Goal: Register for event/course

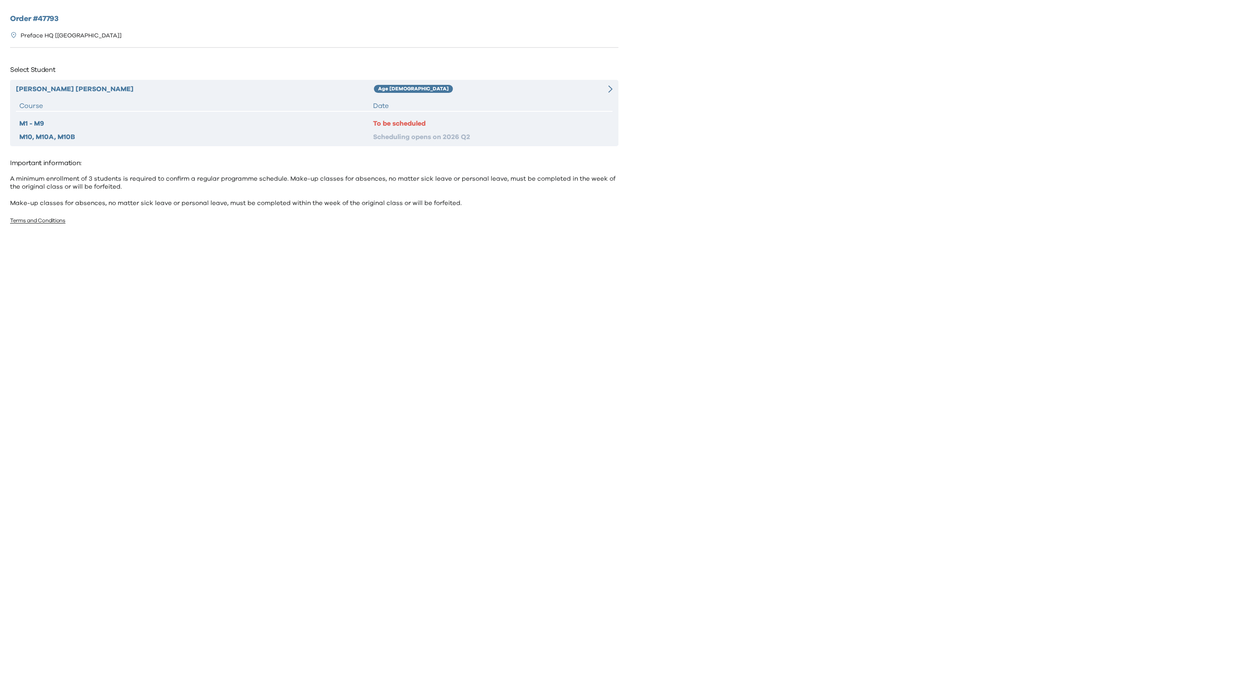
click at [434, 74] on p "Select Student" at bounding box center [314, 69] width 608 height 13
click at [442, 88] on div "Age 4-5" at bounding box center [478, 89] width 209 height 10
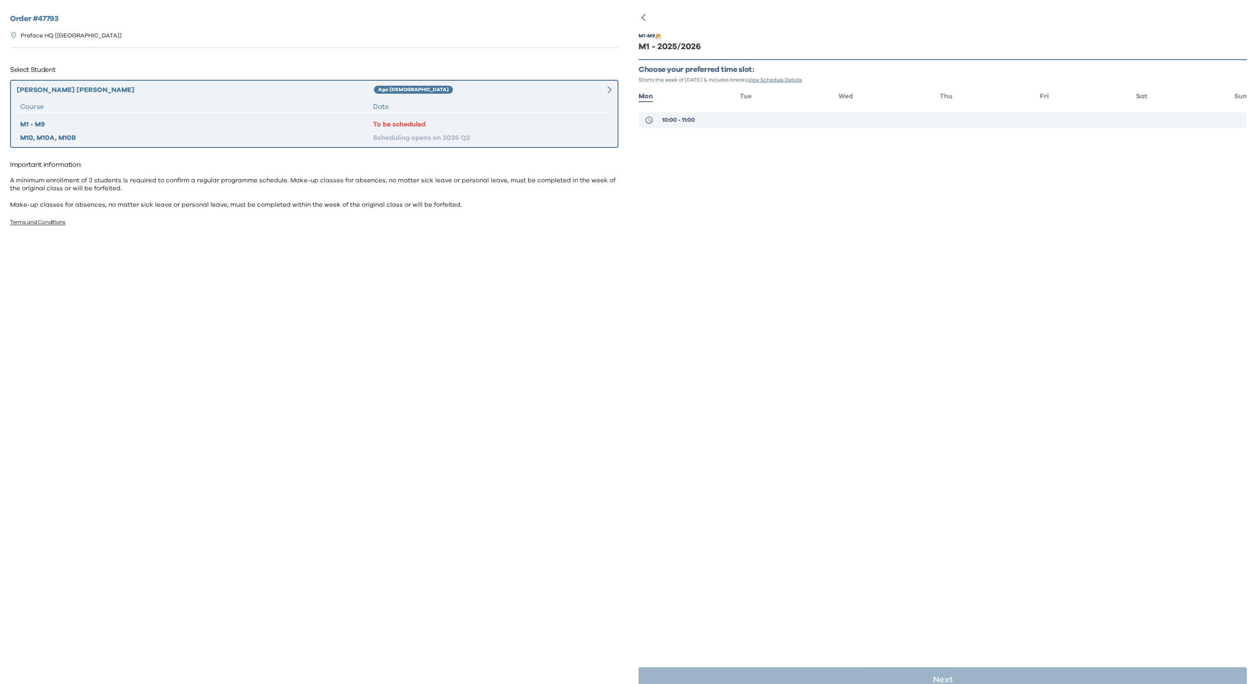
click at [681, 119] on span "10:00 - 11:00" at bounding box center [678, 120] width 33 height 8
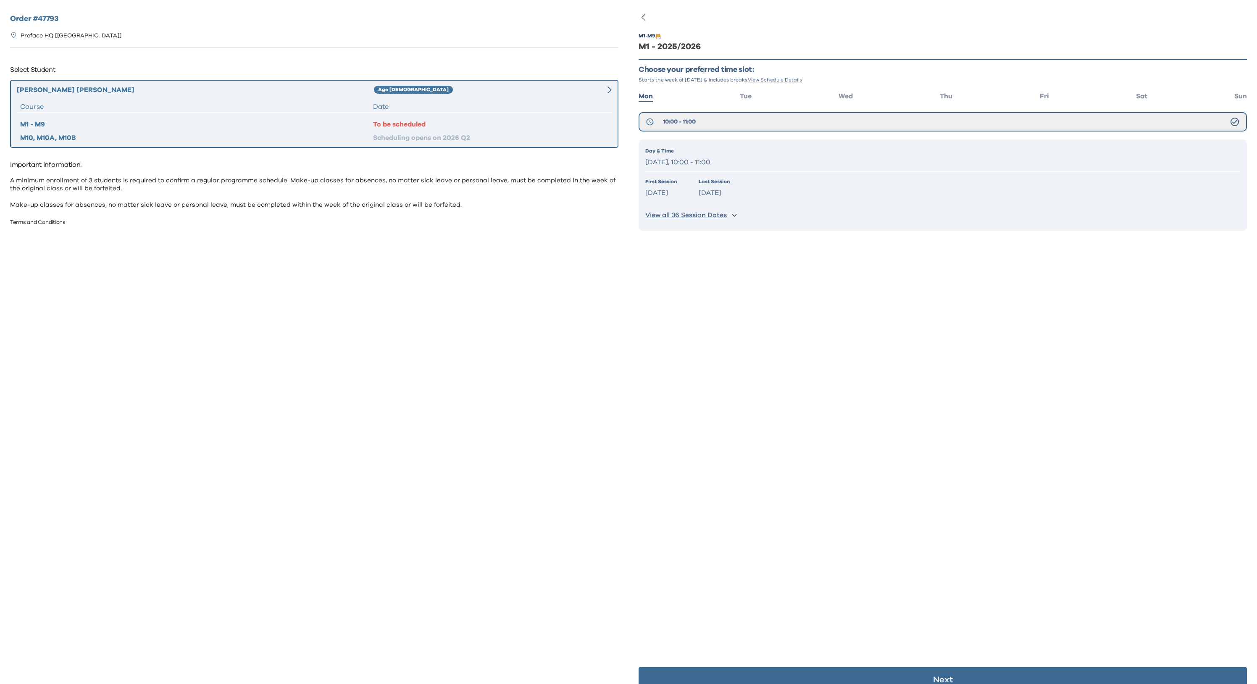
click at [703, 149] on p "Day & Time" at bounding box center [942, 151] width 595 height 8
click at [703, 160] on p "Monday, 10:00 - 11:00" at bounding box center [942, 162] width 595 height 12
click at [721, 122] on button "10:00 - 11:00" at bounding box center [943, 121] width 608 height 19
click at [732, 205] on div "Day & Time Monday, 10:00 - 11:00 First Session Sep 08 2025 Last Session Jun 08 …" at bounding box center [943, 184] width 608 height 91
click at [746, 175] on div "Day & Time Monday, 10:00 - 11:00 First Session Sep 08 2025 Last Session Jun 08 …" at bounding box center [943, 184] width 608 height 91
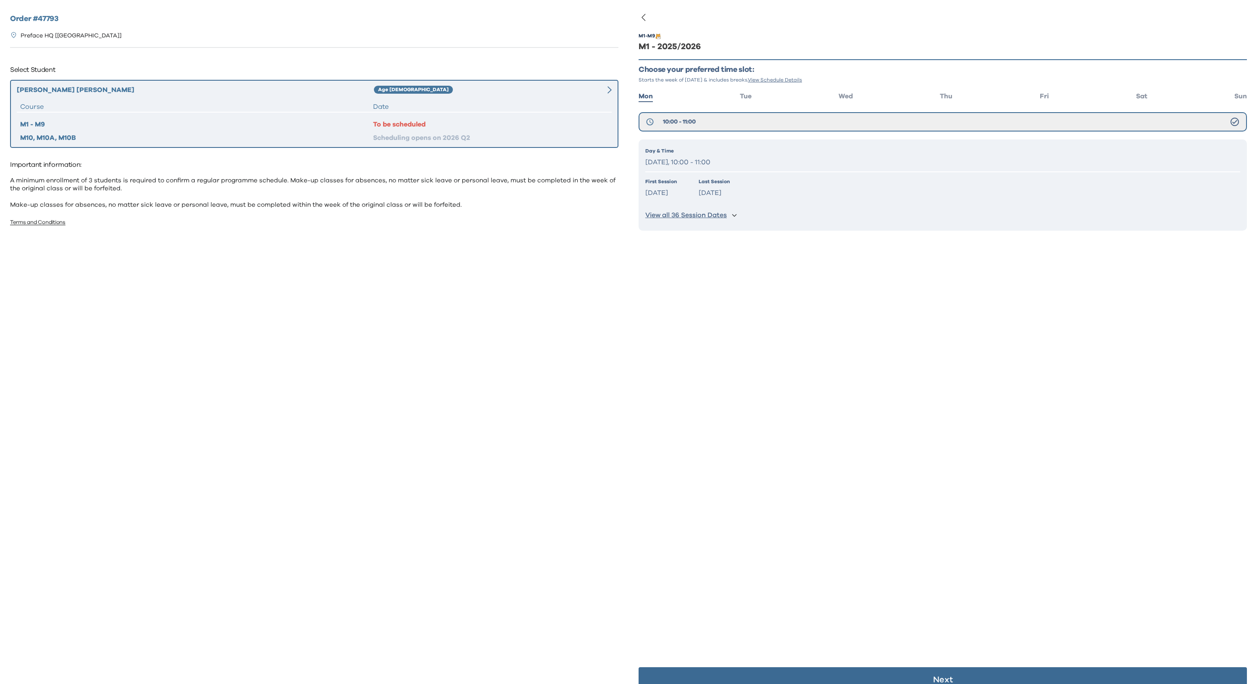
click at [755, 161] on p "Monday, 10:00 - 11:00" at bounding box center [942, 162] width 595 height 12
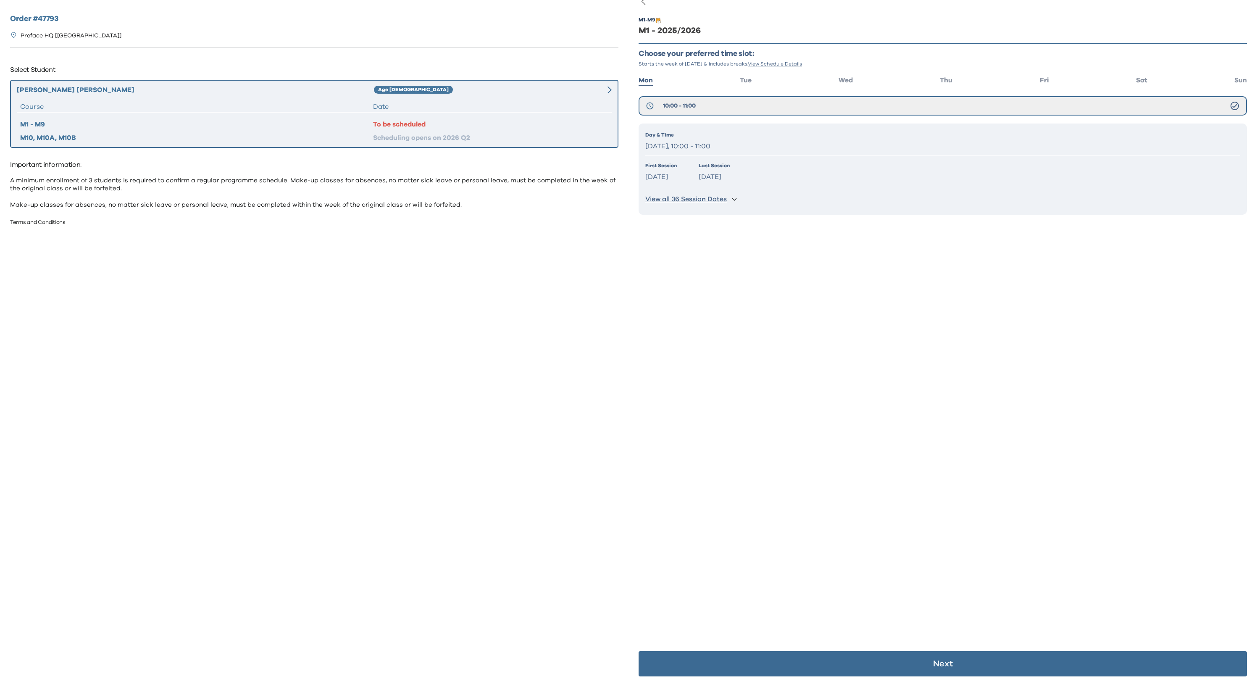
scroll to position [17, 0]
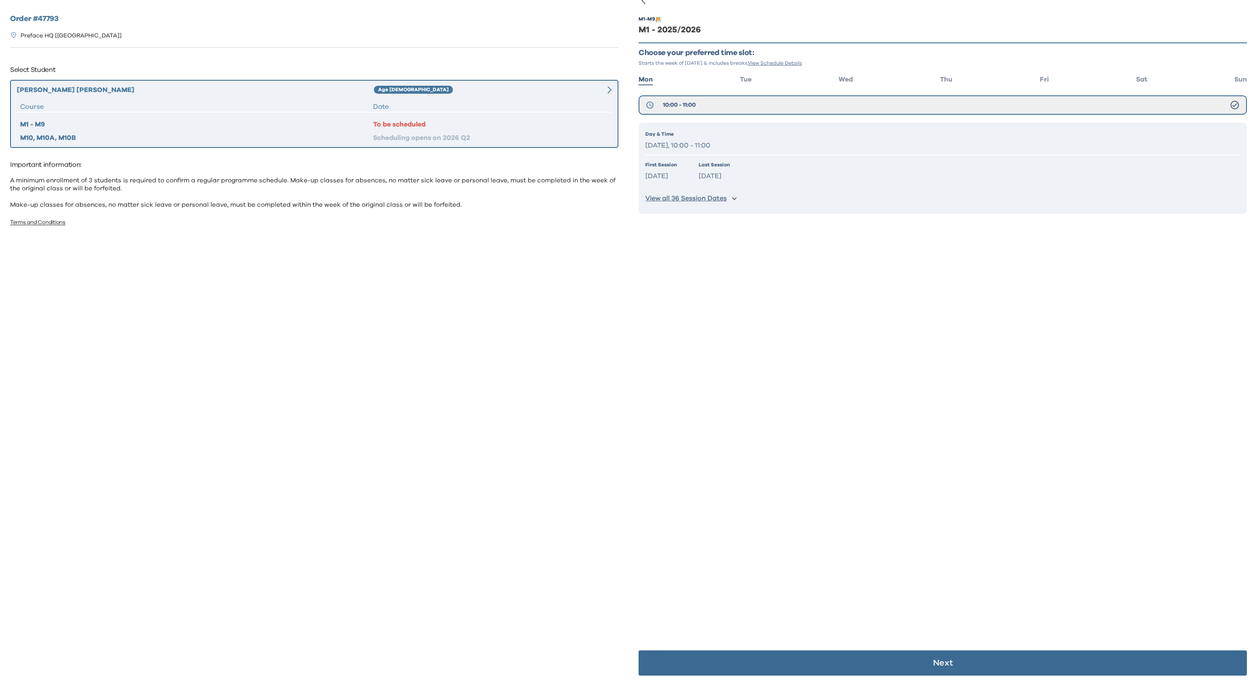
click at [932, 658] on button "Next" at bounding box center [943, 662] width 608 height 25
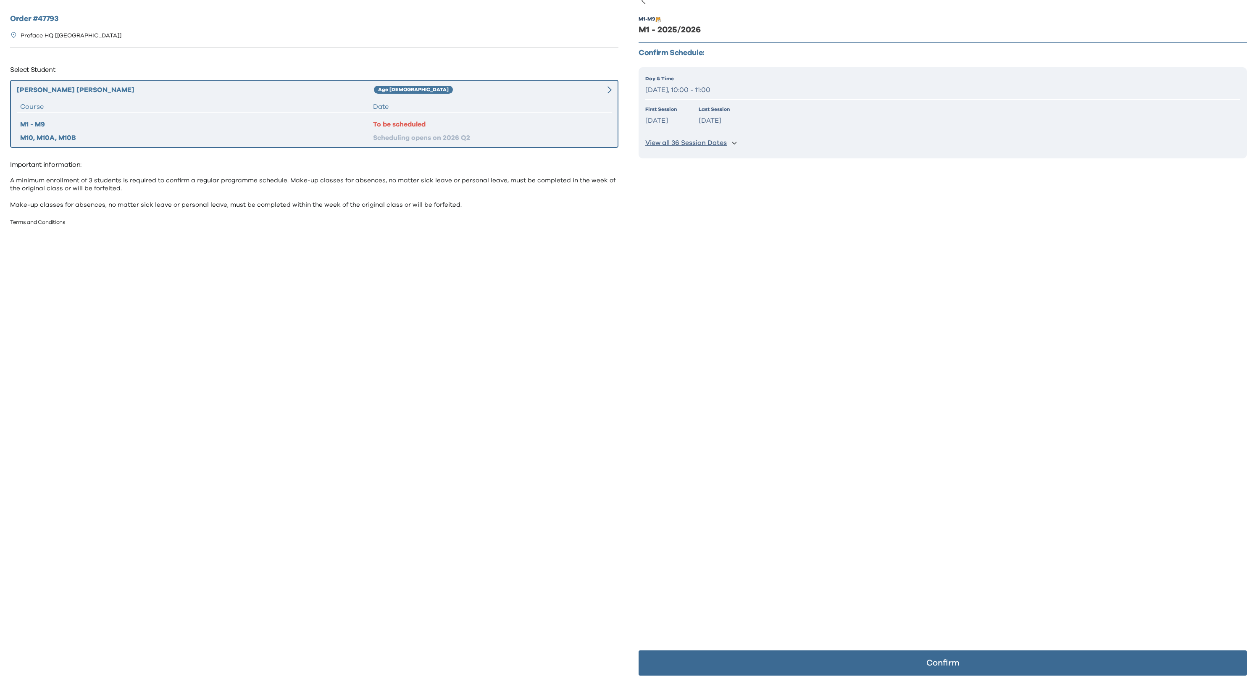
click at [941, 654] on button "Confirm" at bounding box center [943, 662] width 608 height 25
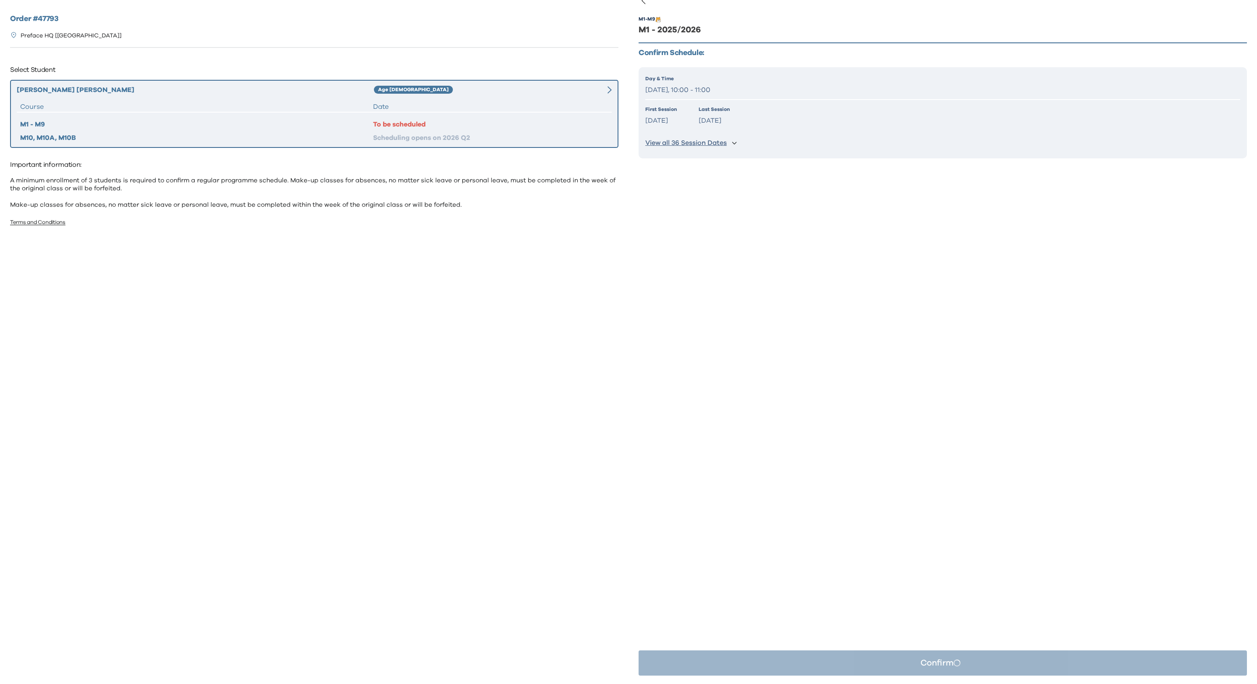
scroll to position [0, 0]
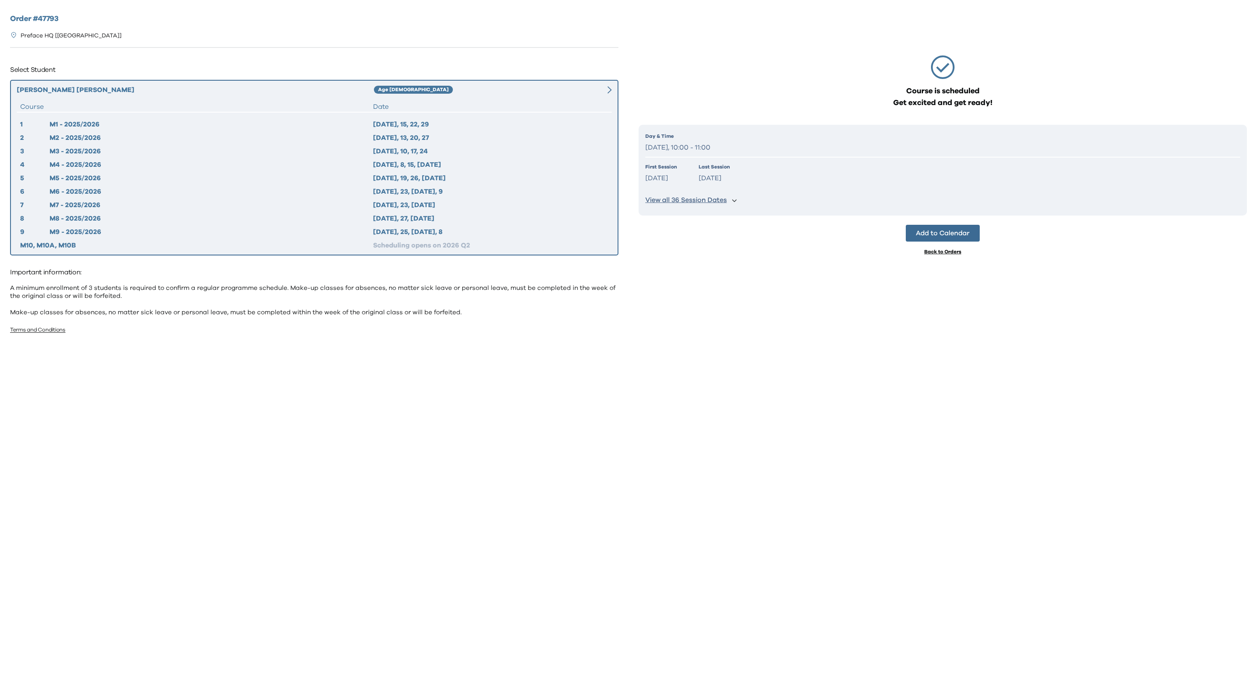
click at [949, 252] on div "Back to Orders" at bounding box center [942, 251] width 37 height 7
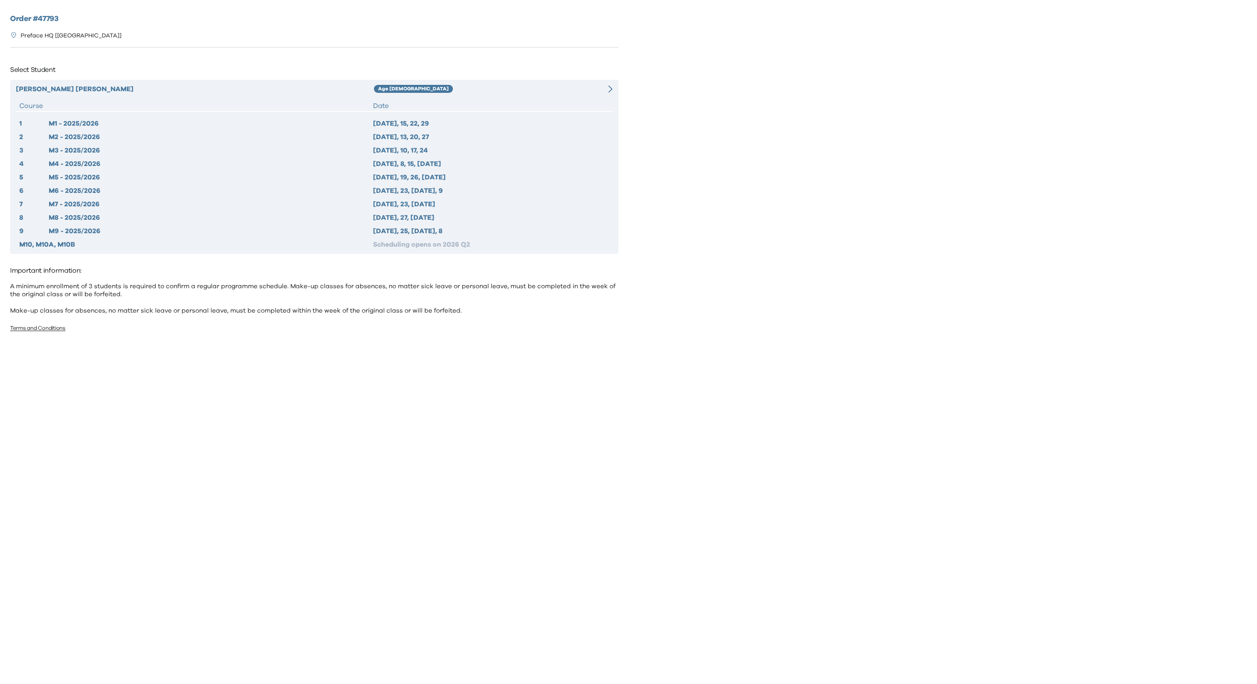
click at [949, 250] on div at bounding box center [943, 342] width 629 height 684
